Goal: Information Seeking & Learning: Check status

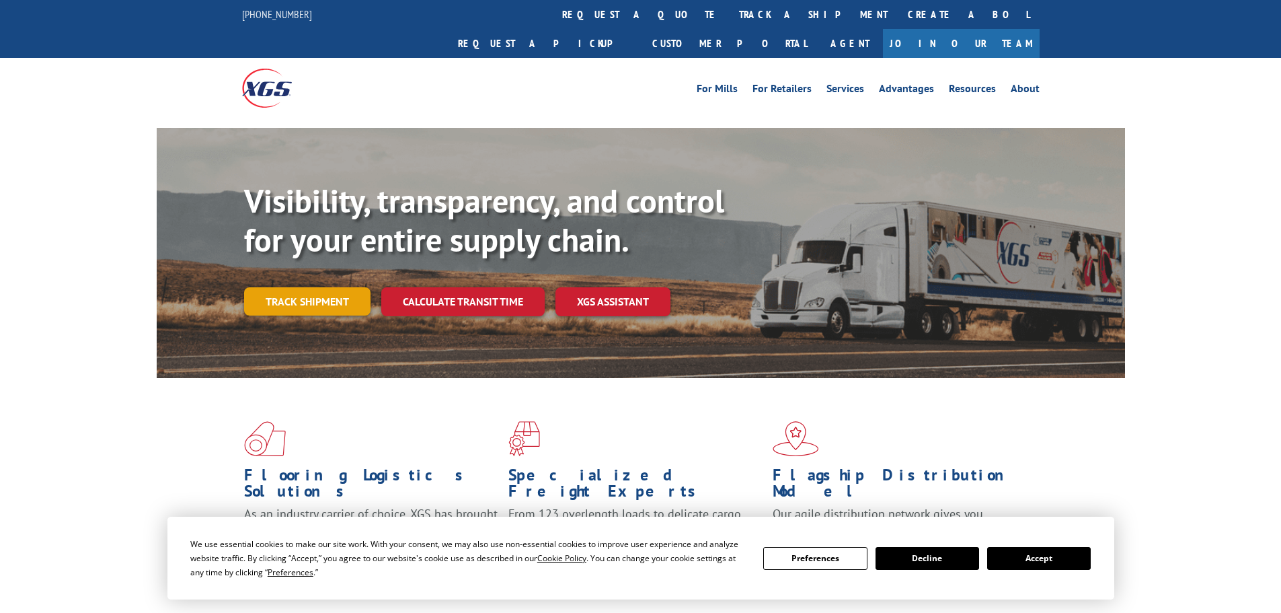
click at [307, 287] on link "Track shipment" at bounding box center [307, 301] width 126 height 28
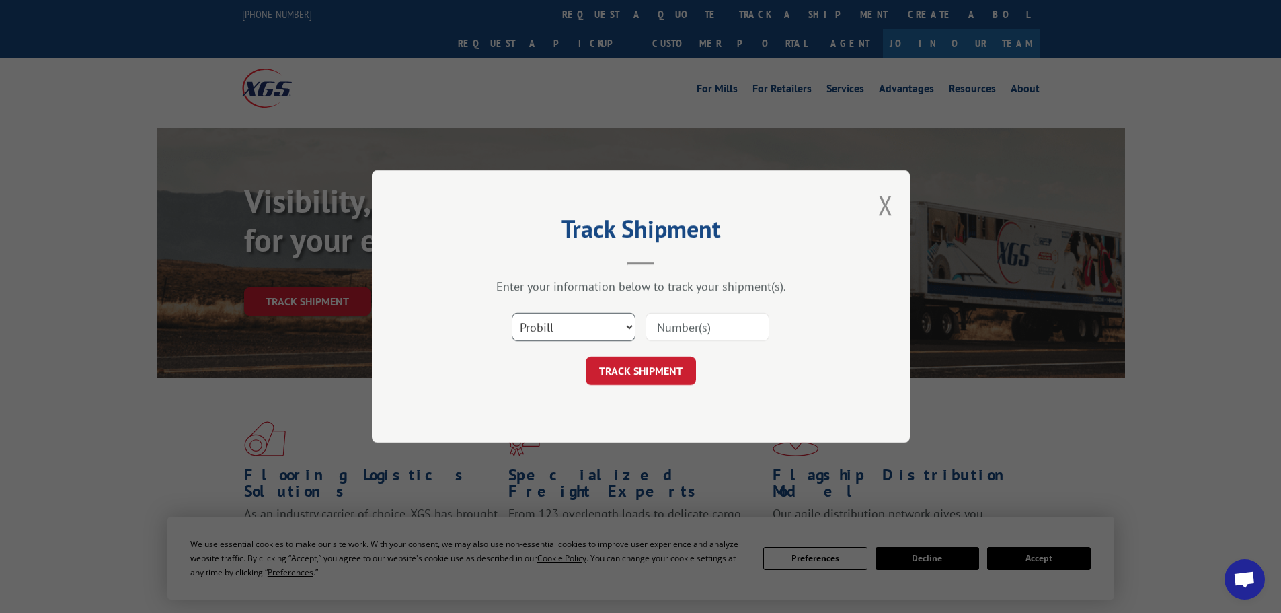
click at [550, 334] on select "Select category... Probill BOL PO" at bounding box center [574, 327] width 124 height 28
select select "po"
click at [512, 313] on select "Select category... Probill BOL PO" at bounding box center [574, 327] width 124 height 28
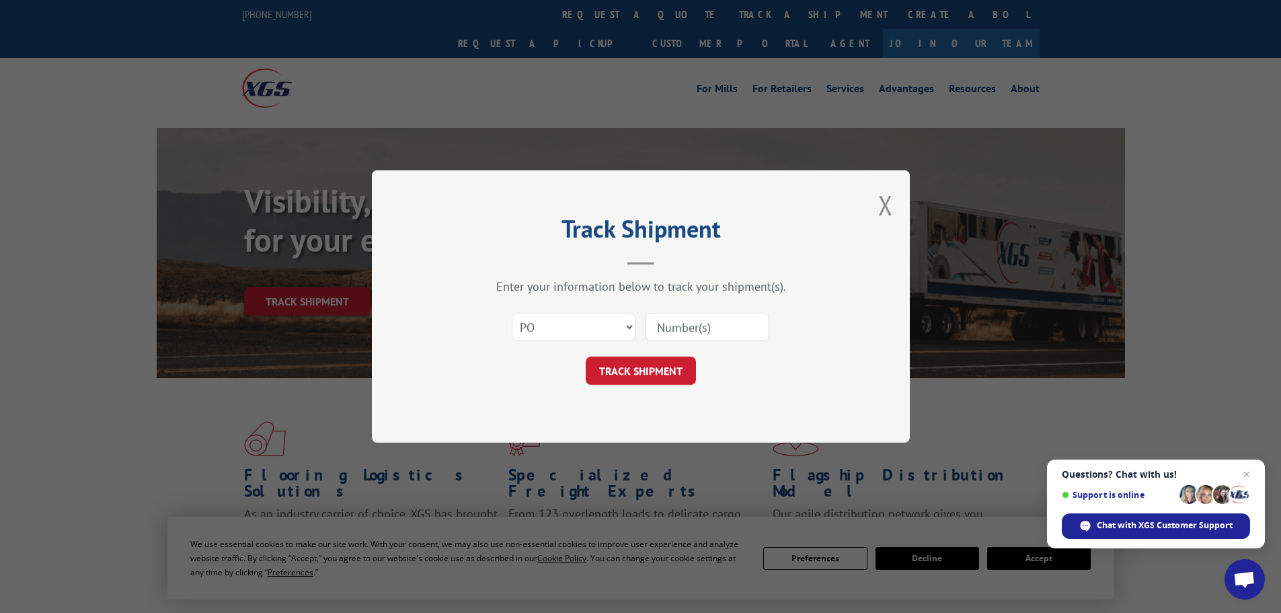
click at [672, 313] on input at bounding box center [708, 327] width 124 height 28
paste input "34501295"
type input "34501295"
click at [650, 376] on button "TRACK SHIPMENT" at bounding box center [641, 371] width 110 height 28
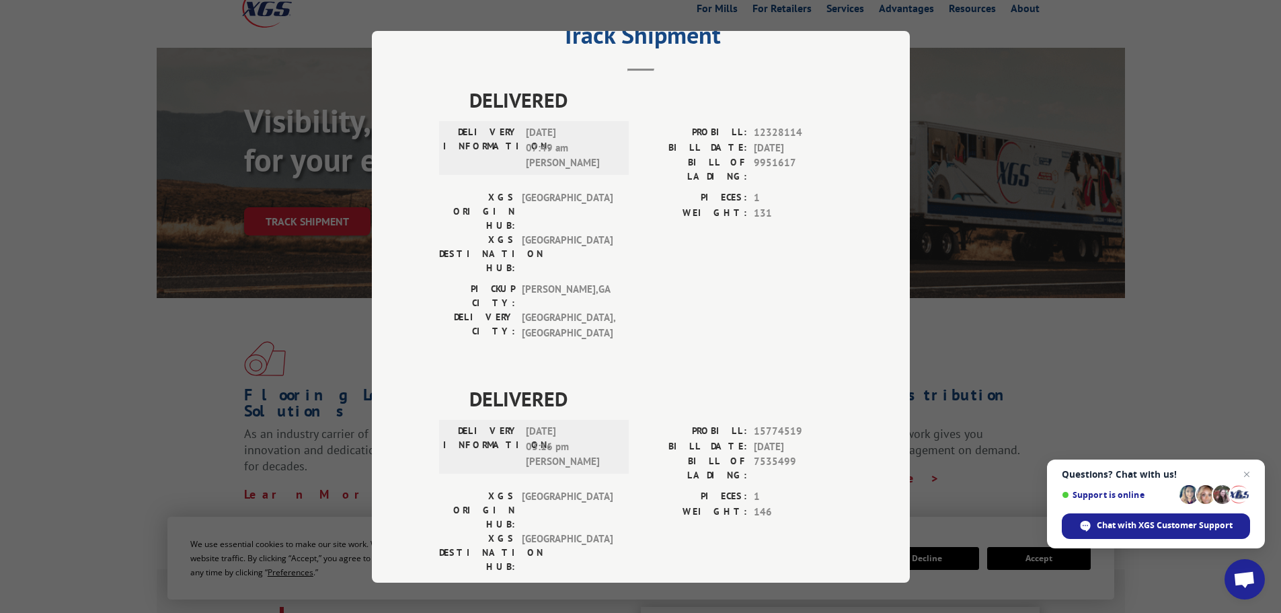
scroll to position [67, 0]
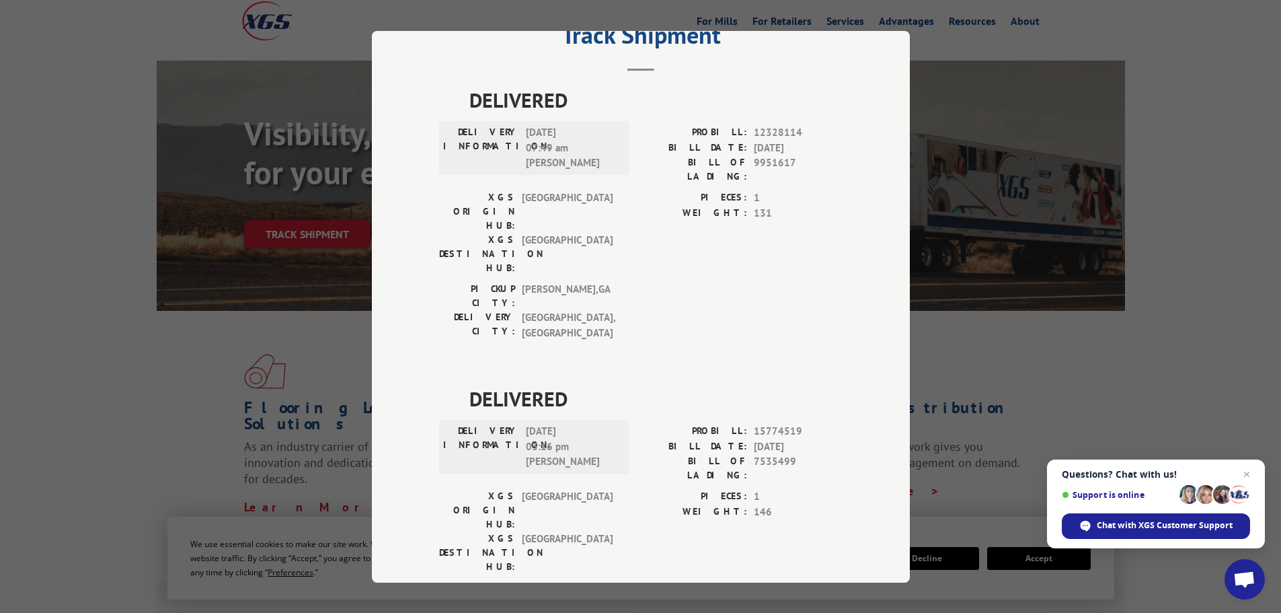
click at [120, 412] on div "Track Shipment DELIVERED DELIVERY INFORMATION: [DATE] 07:49 am [PERSON_NAME] PR…" at bounding box center [640, 306] width 1281 height 613
